Goal: Check status: Check status

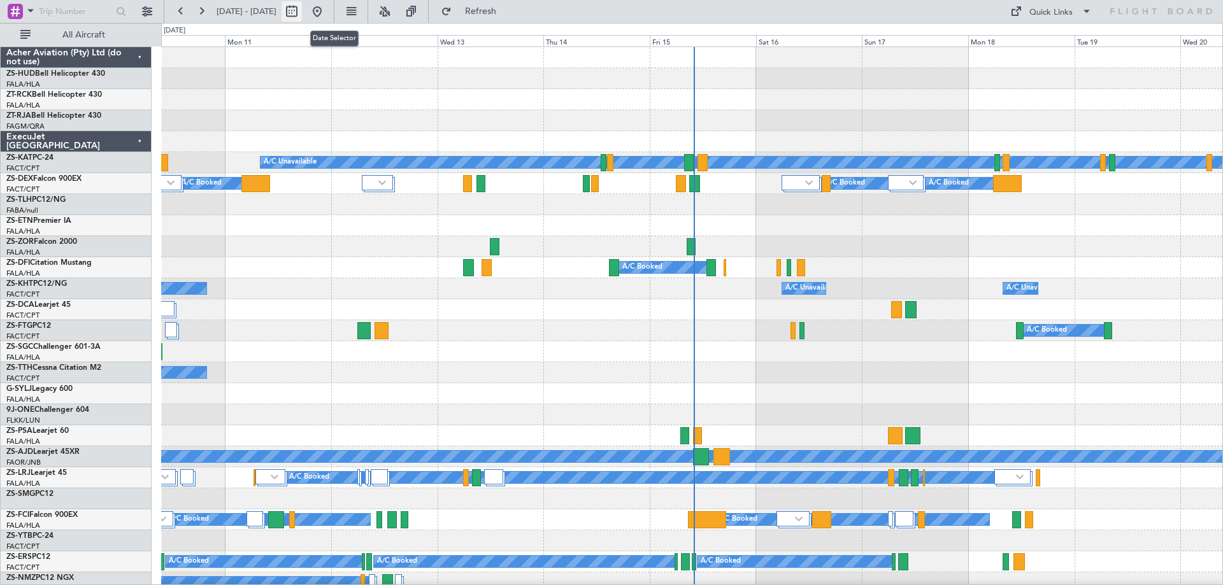
click at [302, 8] on button at bounding box center [291, 11] width 20 height 20
select select "8"
select select "2025"
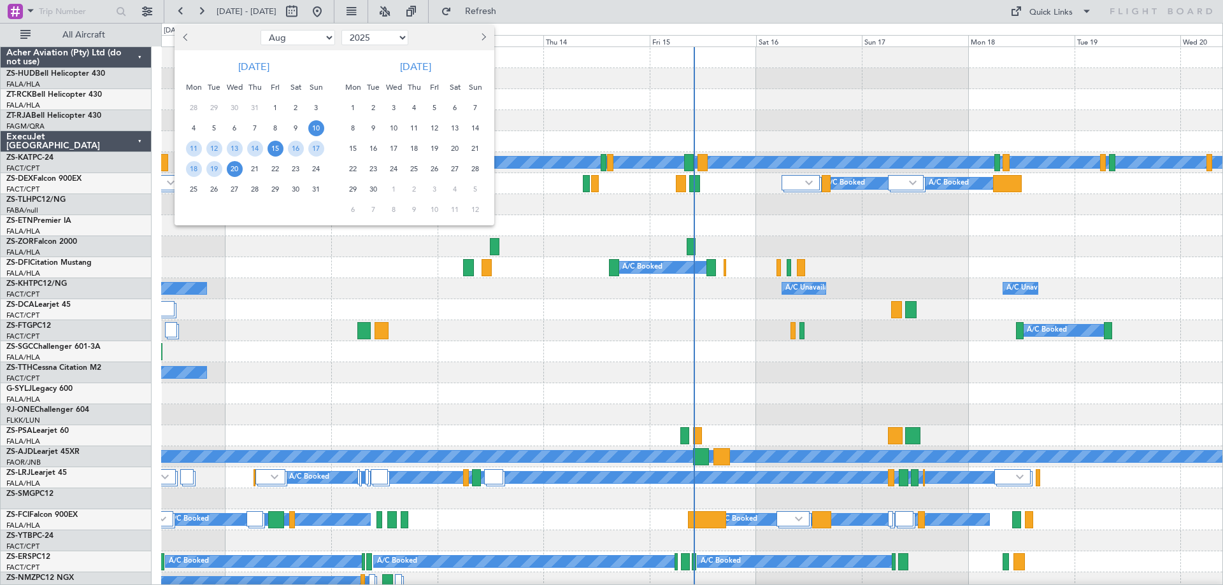
click at [276, 150] on span "15" at bounding box center [275, 149] width 16 height 16
click at [195, 169] on span "18" at bounding box center [194, 169] width 16 height 16
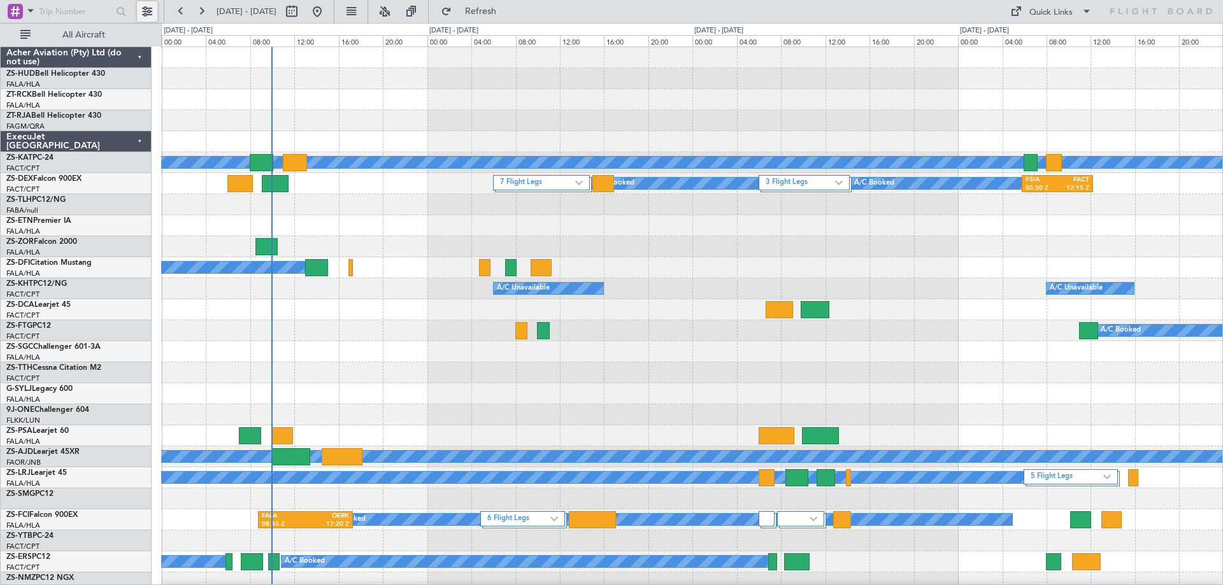
click at [141, 14] on button at bounding box center [147, 11] width 20 height 20
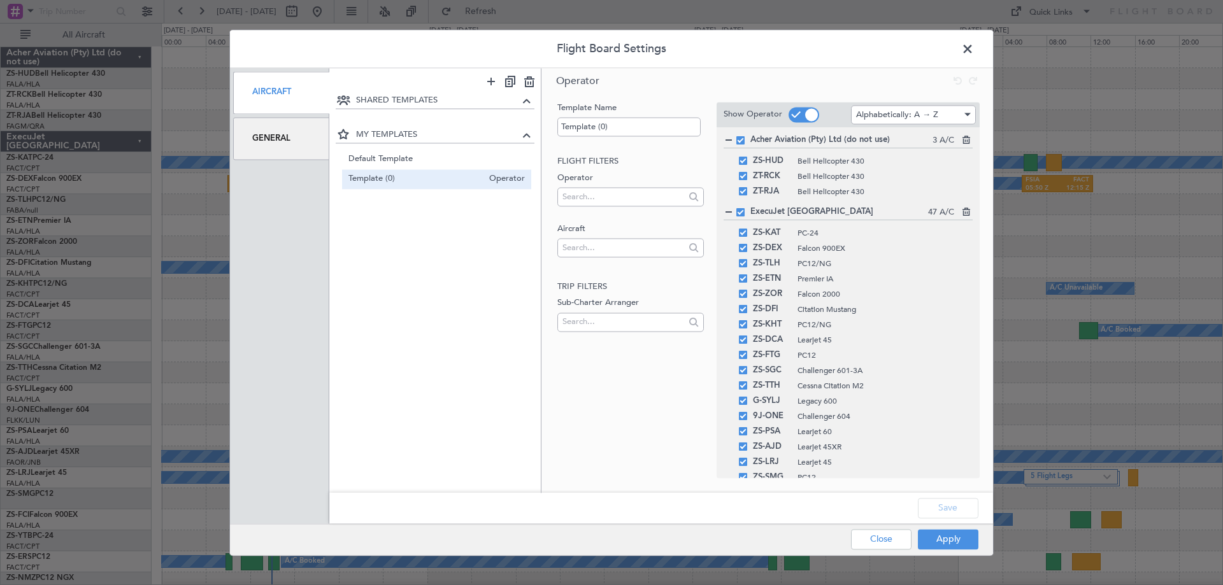
click at [268, 136] on div "General" at bounding box center [281, 138] width 96 height 43
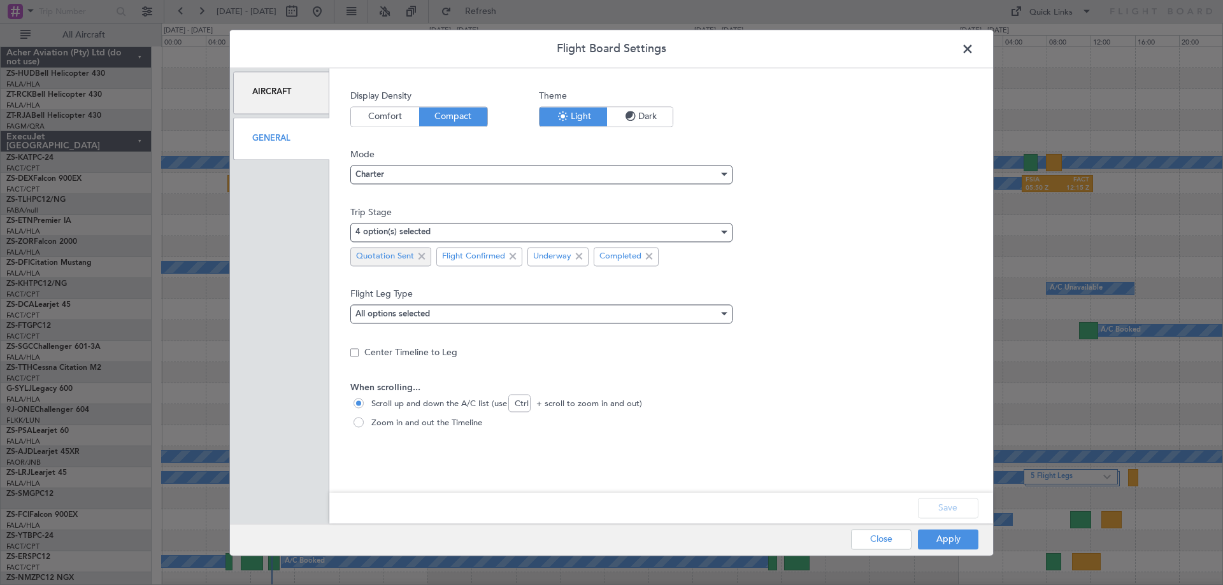
click at [419, 255] on span at bounding box center [421, 256] width 15 height 15
click at [940, 540] on button "Apply" at bounding box center [948, 539] width 60 height 20
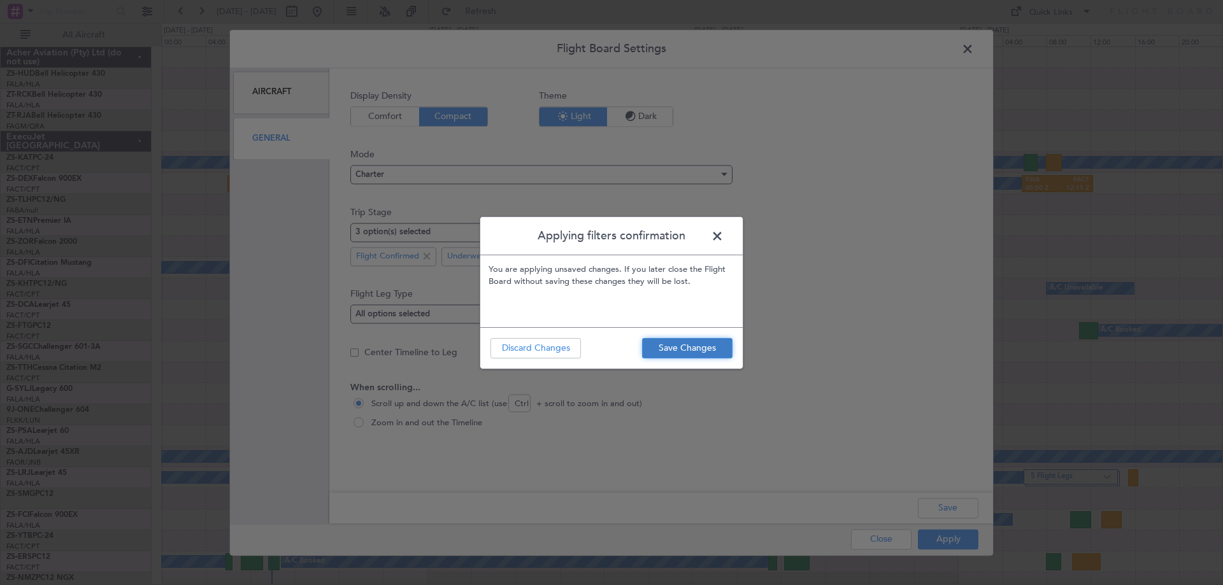
click at [680, 348] on button "Save Changes" at bounding box center [687, 348] width 90 height 20
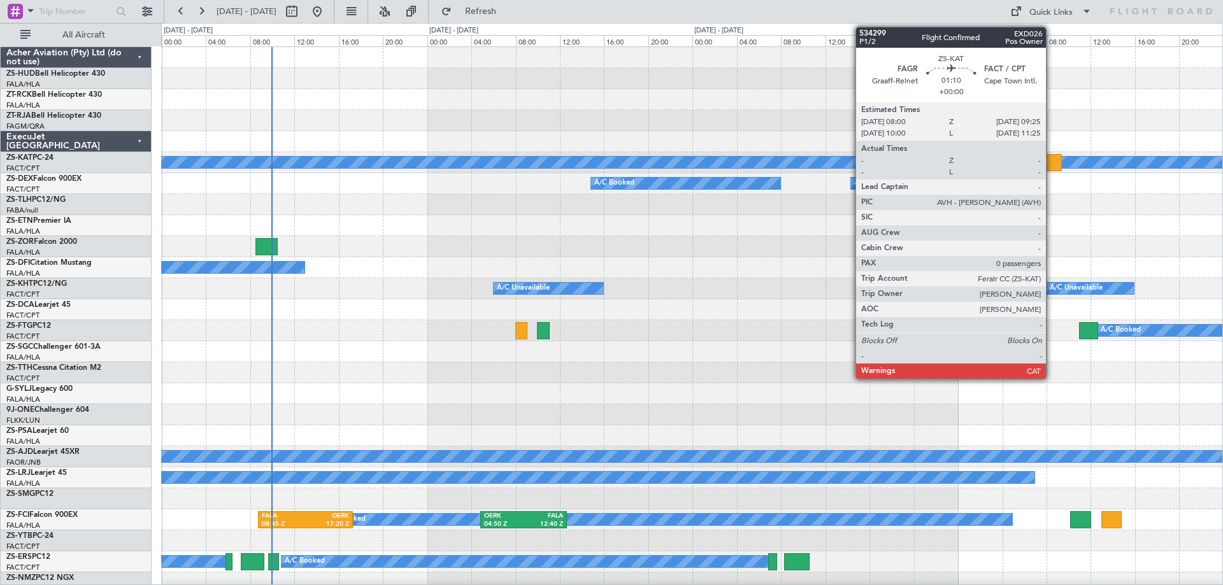
click at [1051, 165] on div at bounding box center [1054, 162] width 16 height 17
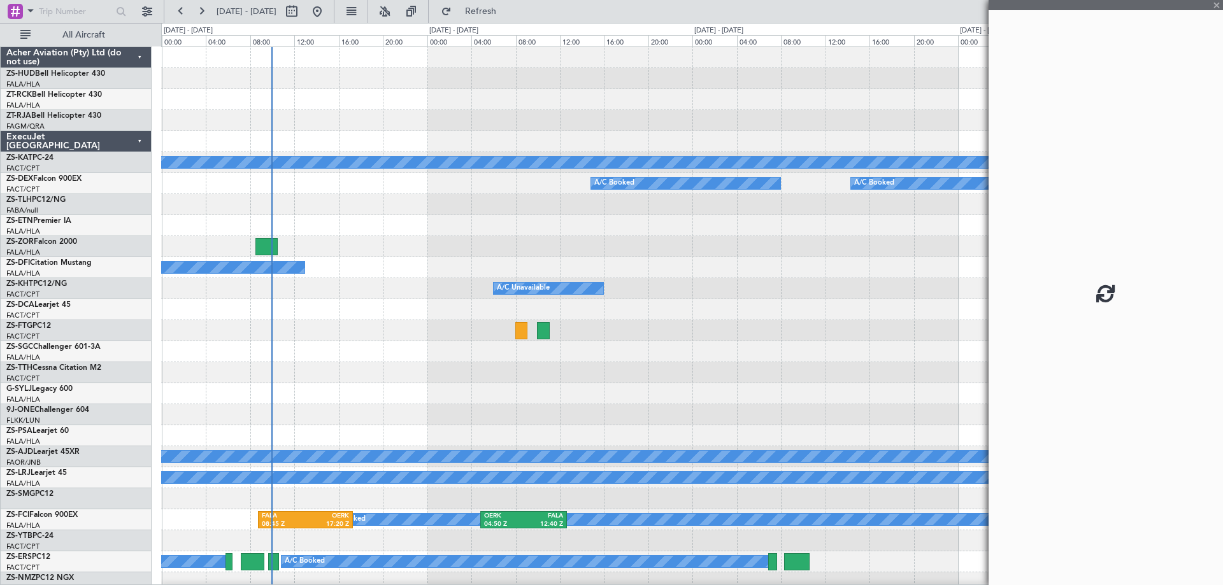
click at [1216, 4] on div at bounding box center [1105, 5] width 234 height 10
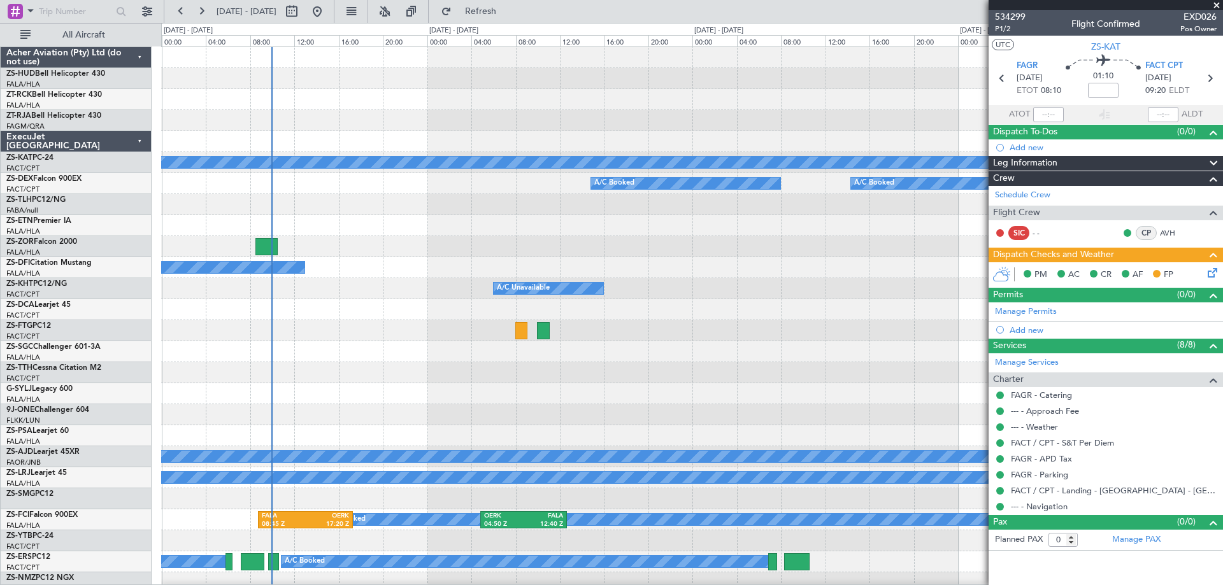
click at [1214, 6] on span at bounding box center [1216, 5] width 13 height 11
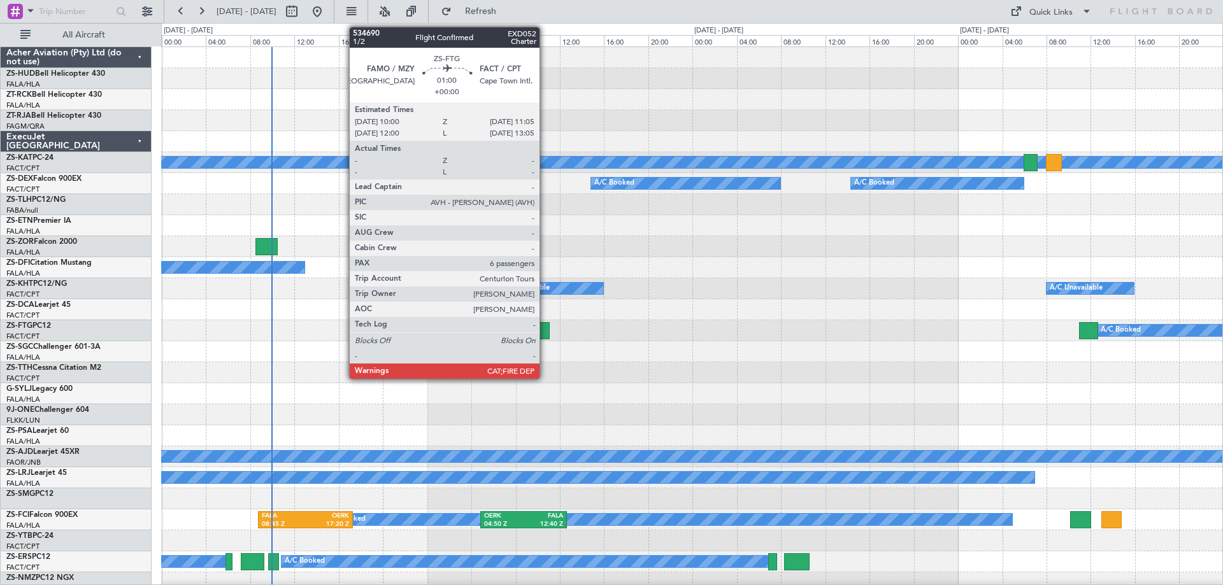
click at [545, 328] on div at bounding box center [543, 330] width 12 height 17
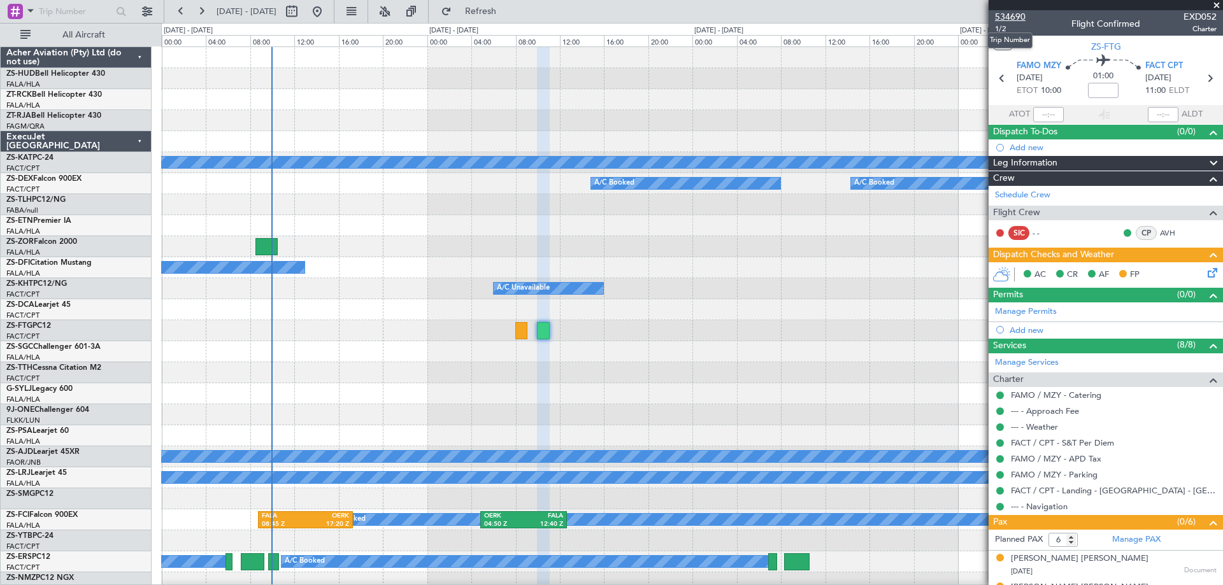
click at [1005, 16] on span "534690" at bounding box center [1010, 16] width 31 height 13
click at [1217, 4] on span at bounding box center [1216, 5] width 13 height 11
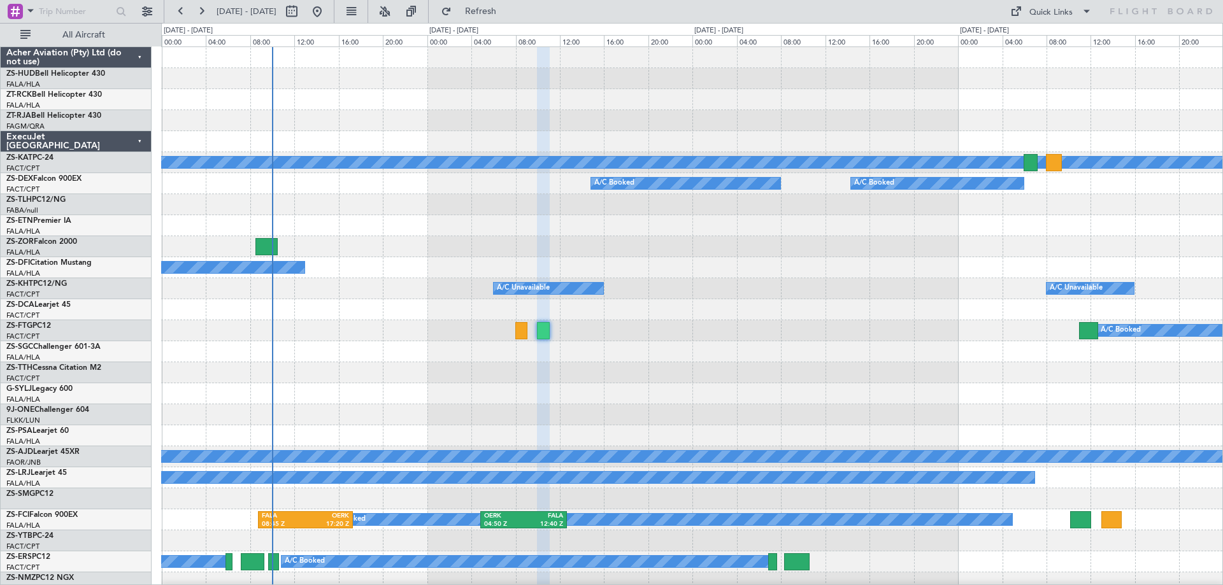
type input "0"
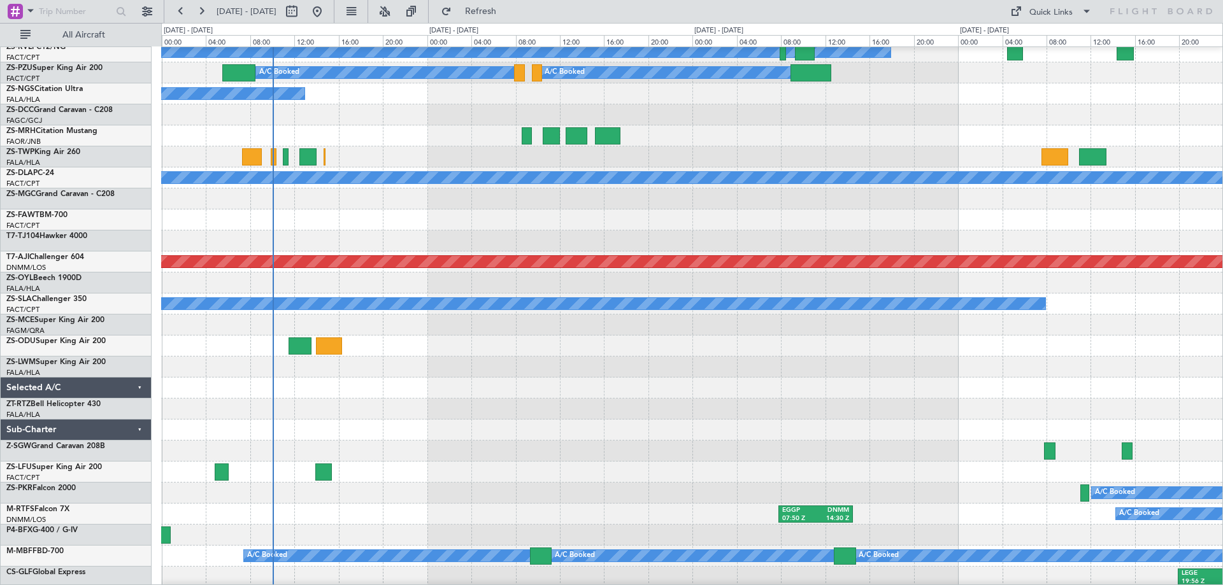
scroll to position [571, 0]
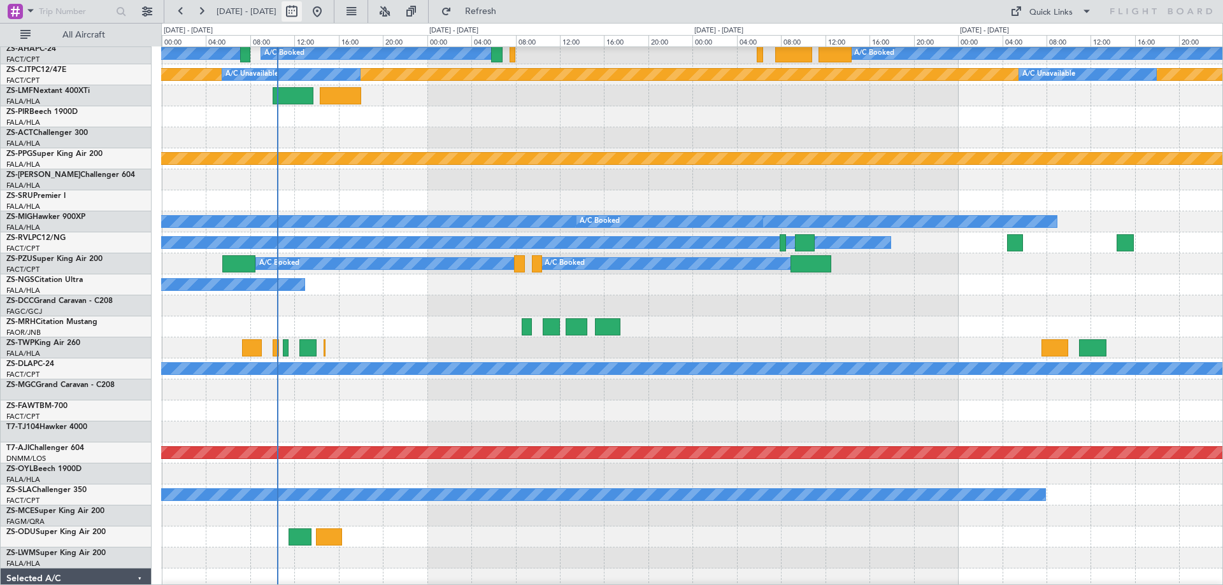
click at [302, 12] on button at bounding box center [291, 11] width 20 height 20
select select "8"
select select "2025"
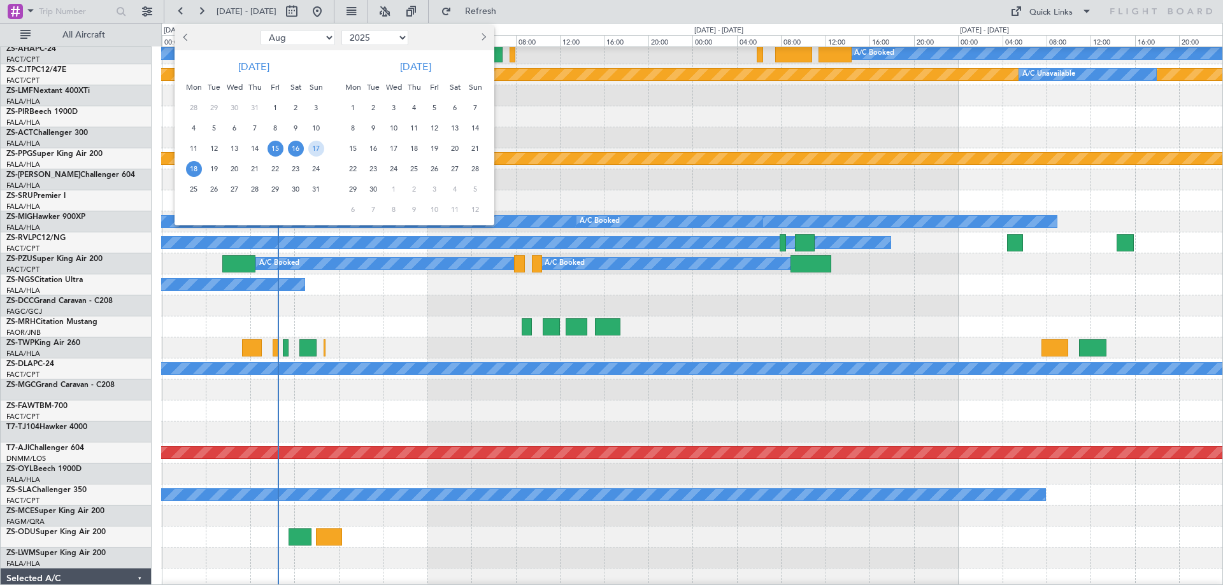
click at [295, 150] on span "16" at bounding box center [296, 149] width 16 height 16
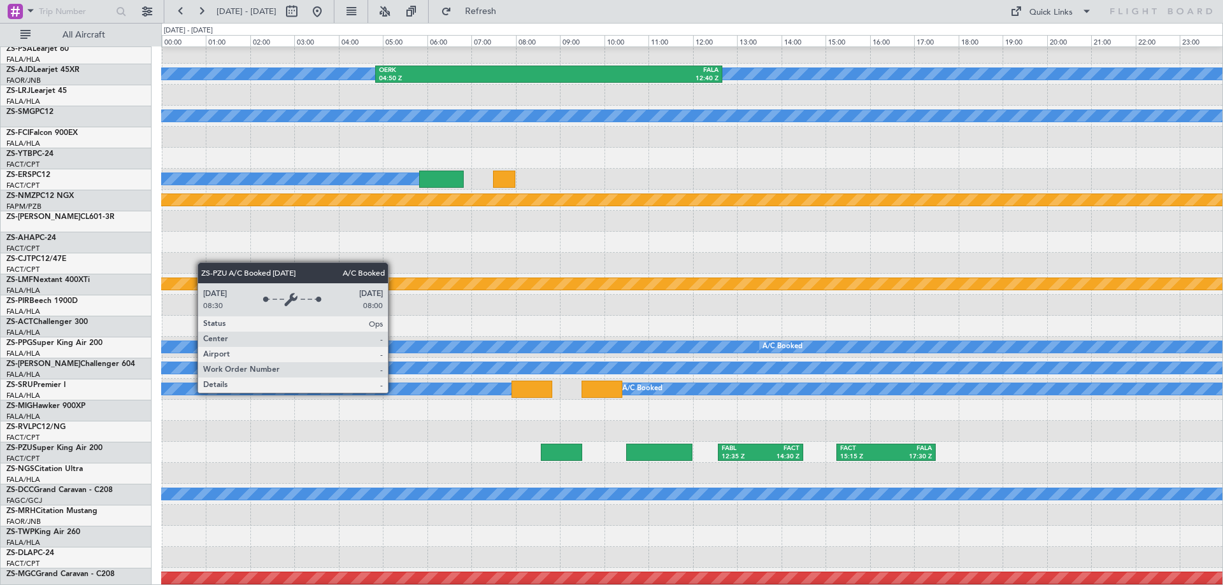
scroll to position [509, 0]
